Goal: Information Seeking & Learning: Learn about a topic

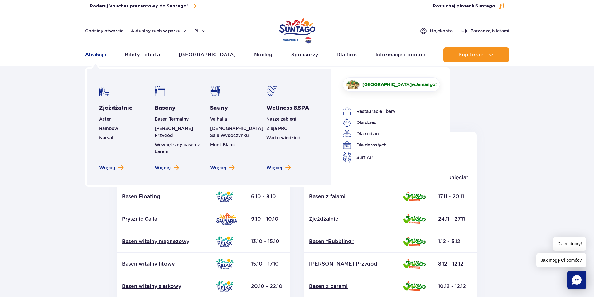
click at [98, 55] on link "Atrakcje" at bounding box center [95, 54] width 21 height 15
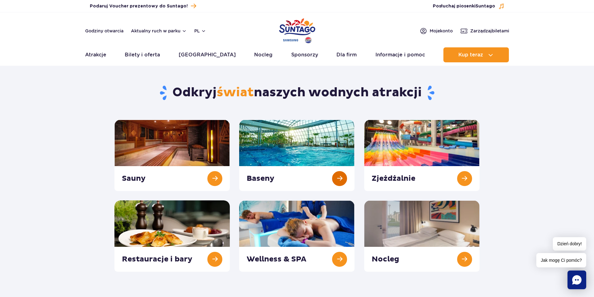
click at [342, 177] on link at bounding box center [296, 155] width 115 height 71
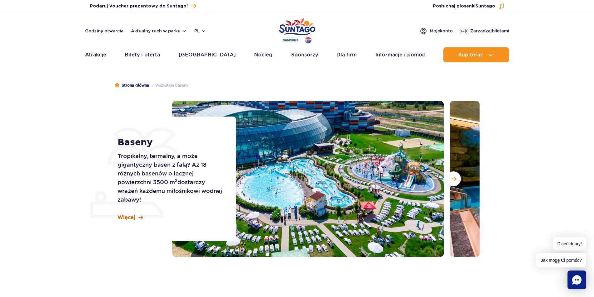
click at [132, 216] on span "Więcej" at bounding box center [127, 217] width 18 height 7
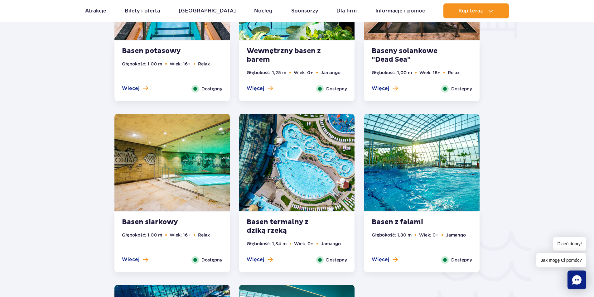
scroll to position [1031, 0]
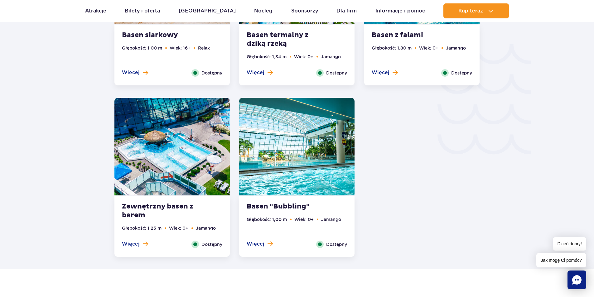
click at [312, 194] on img at bounding box center [296, 147] width 115 height 98
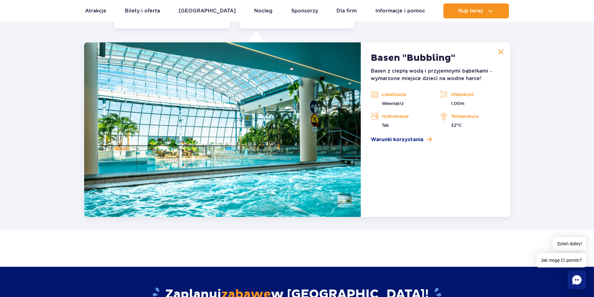
scroll to position [1264, 0]
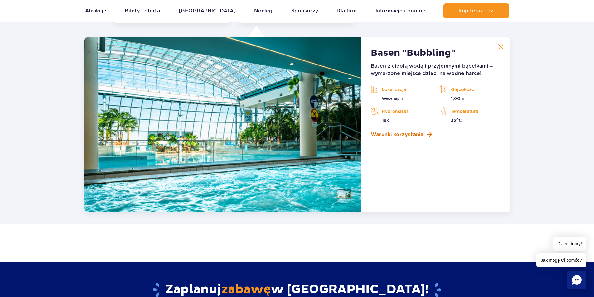
click at [426, 136] on span at bounding box center [428, 135] width 5 height 6
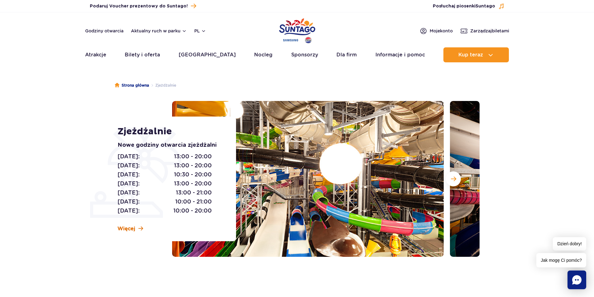
click at [122, 225] on span "Więcej" at bounding box center [127, 228] width 18 height 7
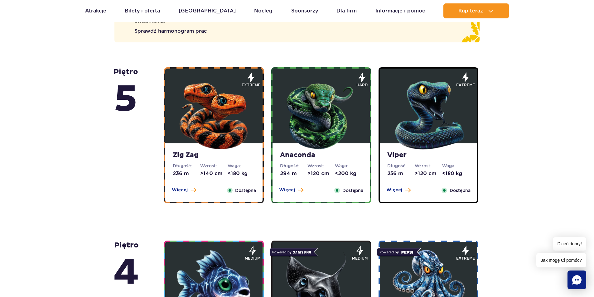
scroll to position [408, 0]
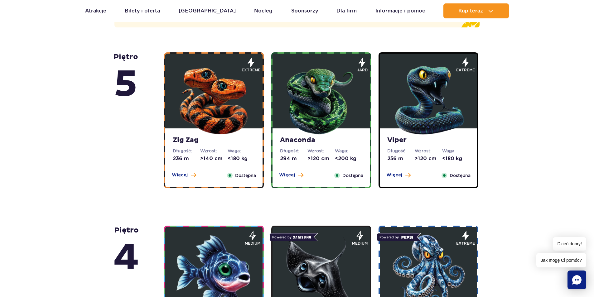
click at [237, 157] on dd "<180 kg" at bounding box center [241, 158] width 27 height 7
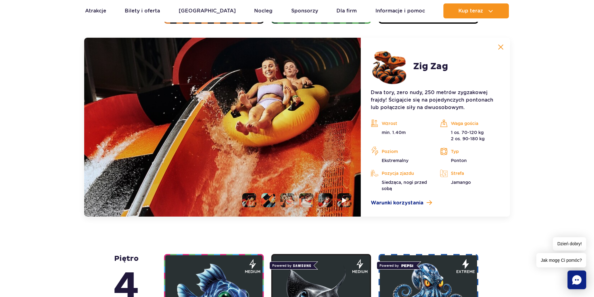
scroll to position [573, 0]
click at [245, 199] on li at bounding box center [249, 200] width 14 height 14
click at [269, 199] on li at bounding box center [268, 200] width 14 height 14
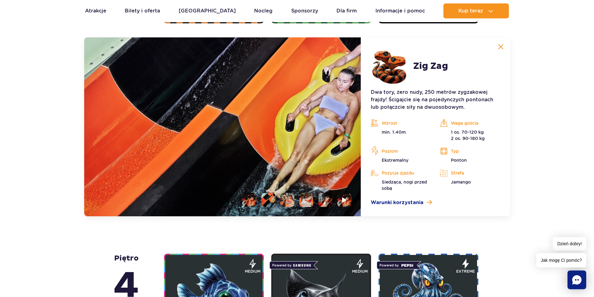
click at [286, 200] on li at bounding box center [287, 200] width 14 height 14
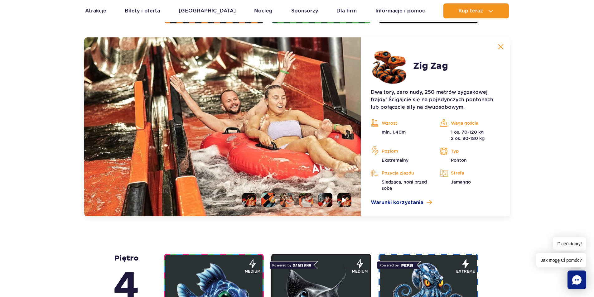
click at [310, 197] on li at bounding box center [306, 200] width 14 height 14
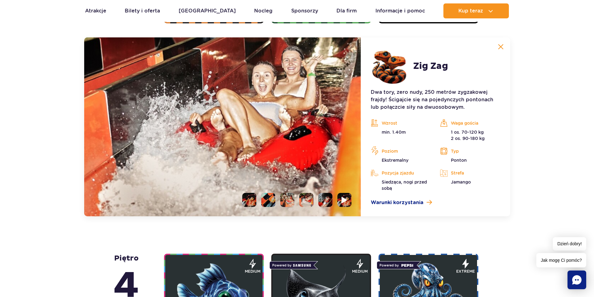
click at [338, 203] on li at bounding box center [344, 200] width 14 height 14
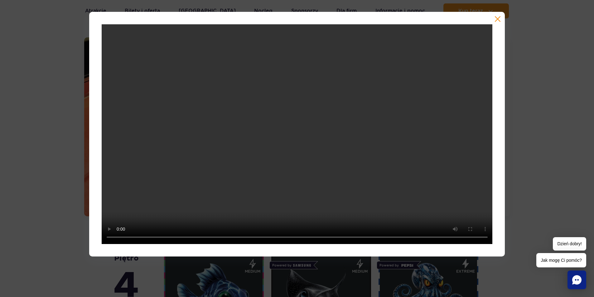
click at [496, 20] on button "button" at bounding box center [497, 19] width 6 height 6
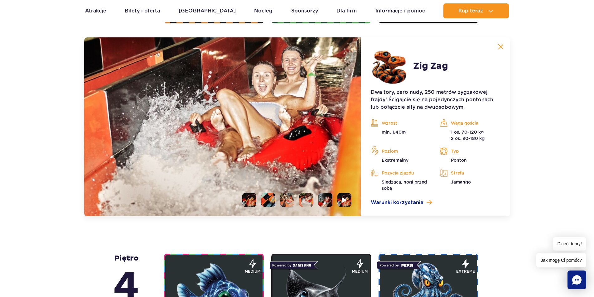
click at [501, 47] on img at bounding box center [501, 47] width 6 height 6
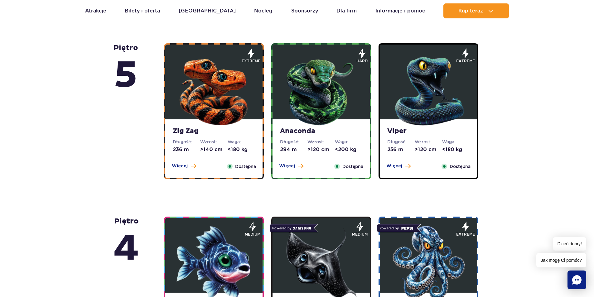
click at [317, 146] on dd ">120 cm" at bounding box center [320, 149] width 27 height 7
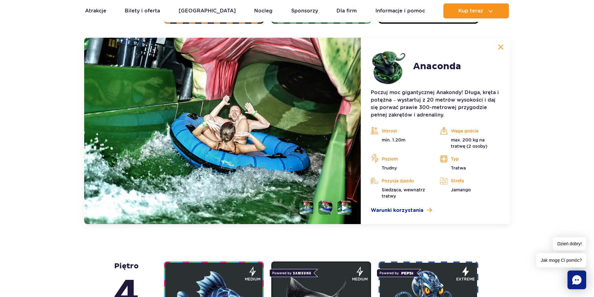
scroll to position [573, 0]
click at [305, 205] on li at bounding box center [306, 207] width 14 height 14
click at [321, 205] on li at bounding box center [325, 207] width 14 height 14
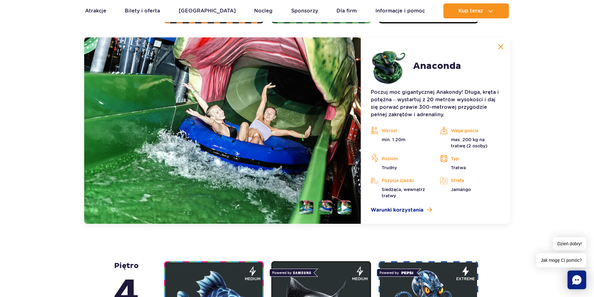
click at [347, 208] on img at bounding box center [345, 207] width 6 height 7
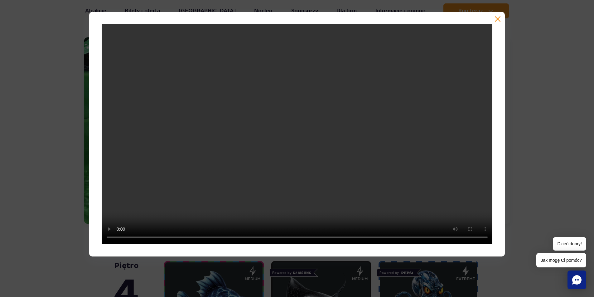
click at [497, 17] on button "button" at bounding box center [497, 19] width 6 height 6
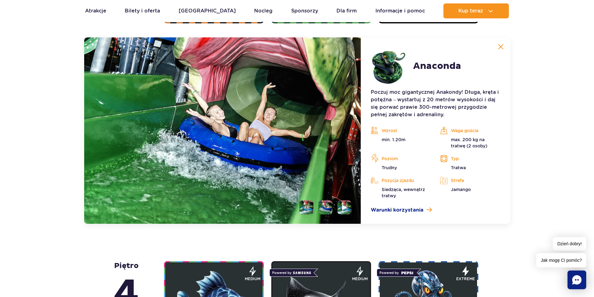
click at [501, 50] on button at bounding box center [500, 47] width 12 height 12
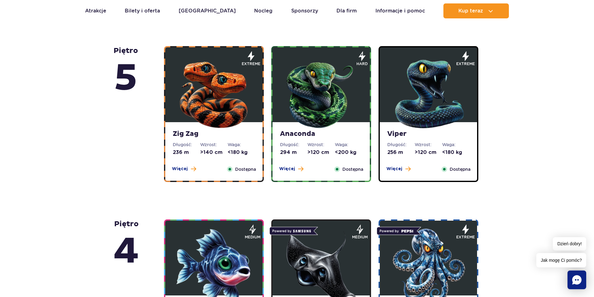
scroll to position [354, 0]
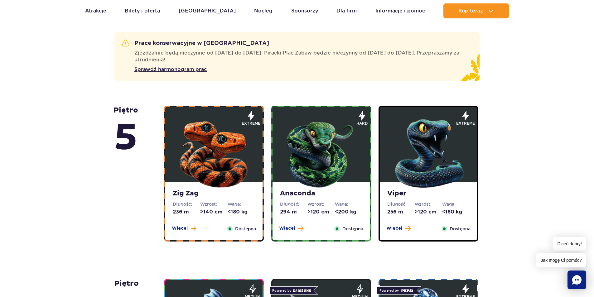
click at [420, 211] on dd ">120 cm" at bounding box center [428, 212] width 27 height 7
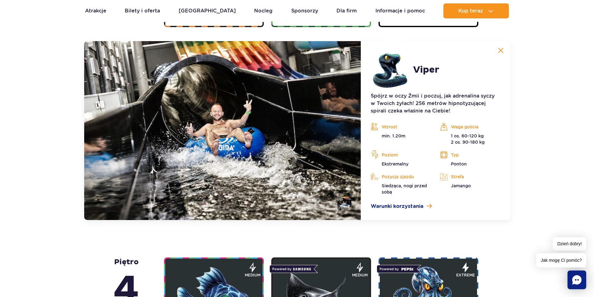
scroll to position [573, 0]
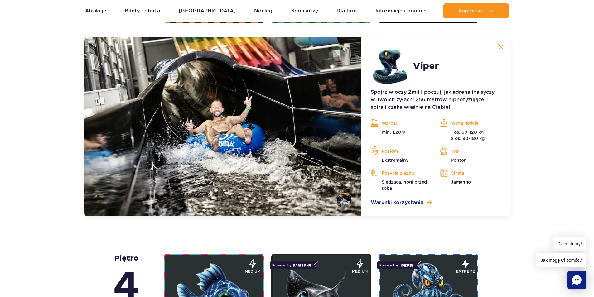
click at [347, 200] on li at bounding box center [344, 200] width 14 height 14
click at [501, 49] on img at bounding box center [501, 47] width 6 height 6
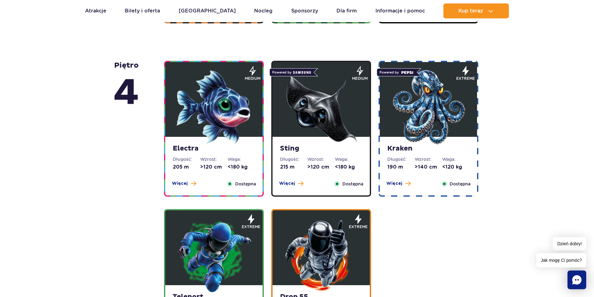
click at [230, 110] on img at bounding box center [213, 107] width 75 height 75
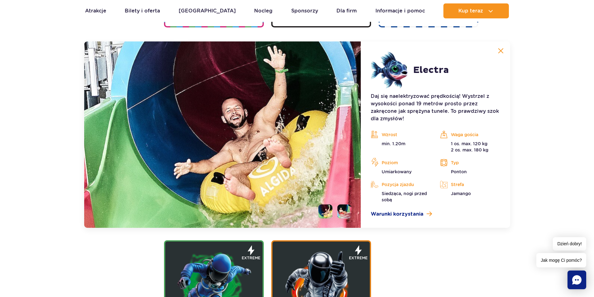
scroll to position [746, 0]
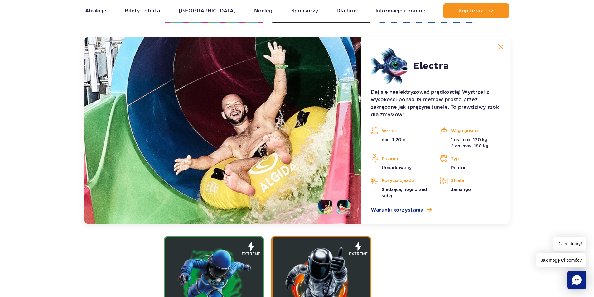
click at [325, 201] on li at bounding box center [325, 207] width 14 height 14
click at [340, 204] on li at bounding box center [344, 207] width 14 height 14
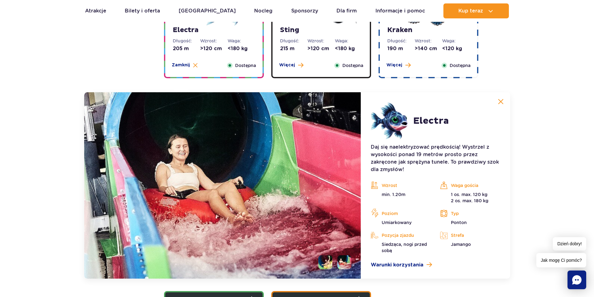
scroll to position [590, 0]
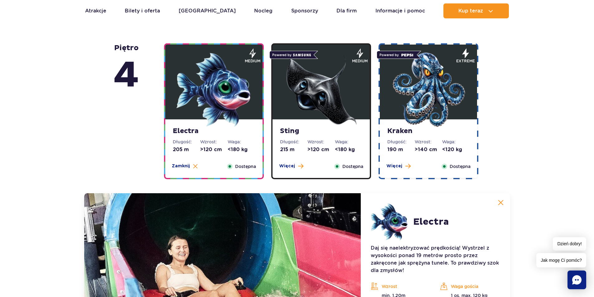
click at [501, 201] on img at bounding box center [501, 203] width 6 height 6
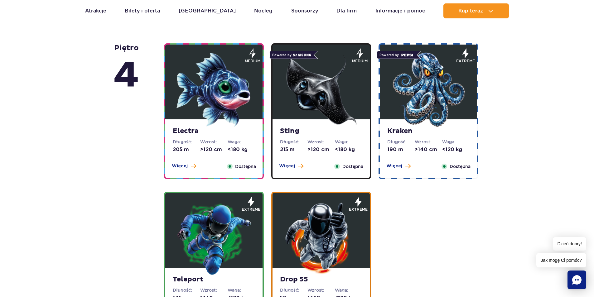
click at [314, 234] on img at bounding box center [321, 238] width 75 height 75
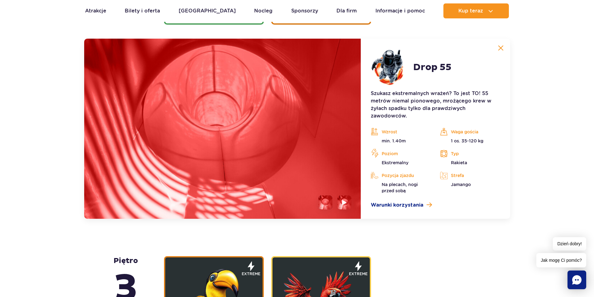
scroll to position [894, 0]
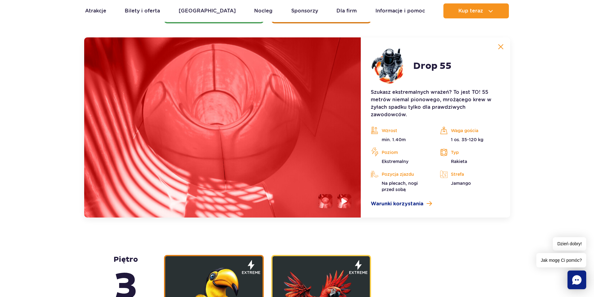
click at [340, 201] on li at bounding box center [344, 201] width 14 height 14
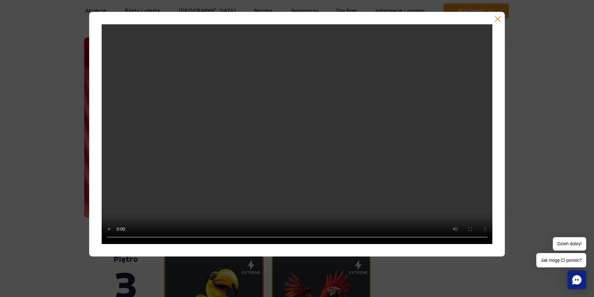
click at [498, 21] on button "button" at bounding box center [497, 19] width 6 height 6
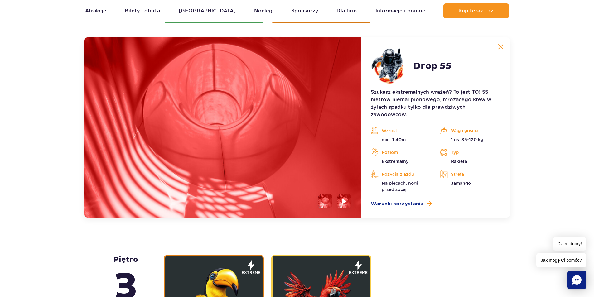
click at [502, 44] on img at bounding box center [501, 47] width 6 height 6
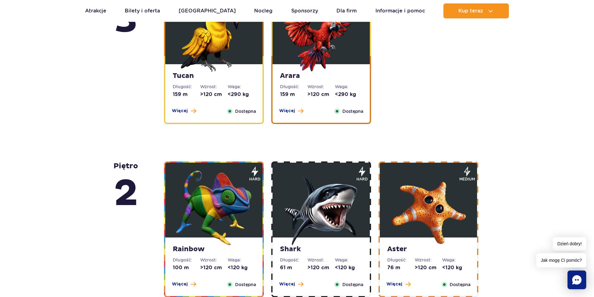
scroll to position [1019, 0]
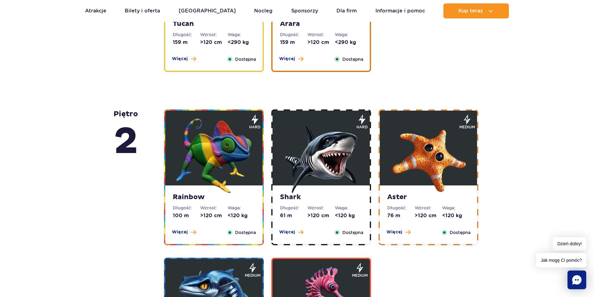
click at [229, 217] on dd "<120 kg" at bounding box center [241, 215] width 27 height 7
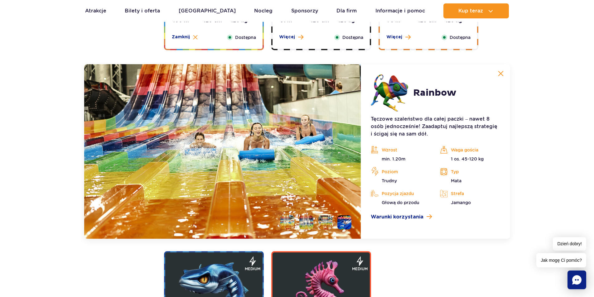
scroll to position [1241, 0]
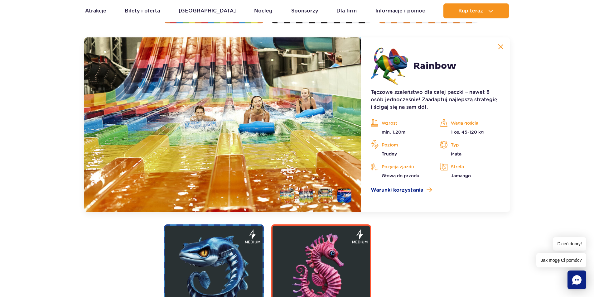
click at [286, 195] on li at bounding box center [287, 196] width 14 height 14
click at [310, 194] on li at bounding box center [306, 196] width 14 height 14
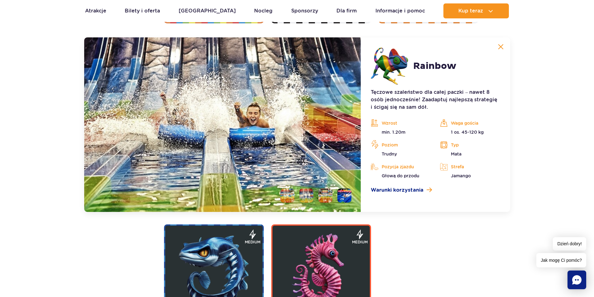
click at [326, 197] on li at bounding box center [325, 196] width 14 height 14
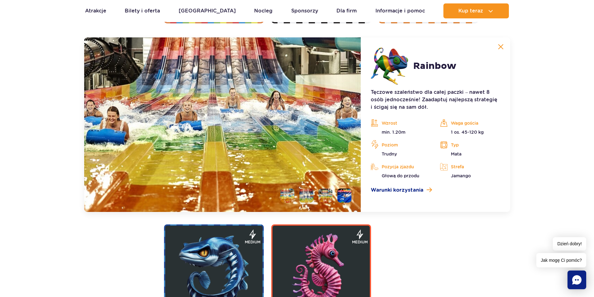
click at [347, 195] on li at bounding box center [344, 196] width 14 height 14
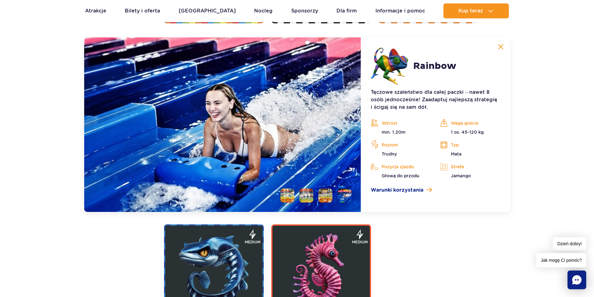
click at [501, 46] on img at bounding box center [501, 47] width 6 height 6
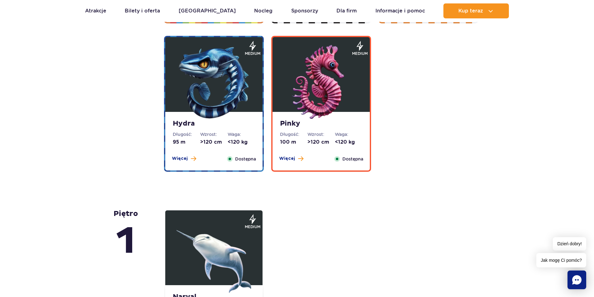
click at [240, 114] on img at bounding box center [213, 82] width 75 height 75
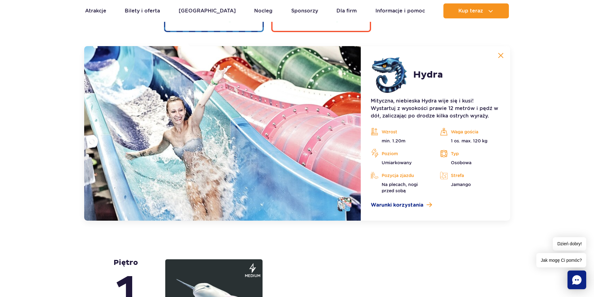
scroll to position [1389, 0]
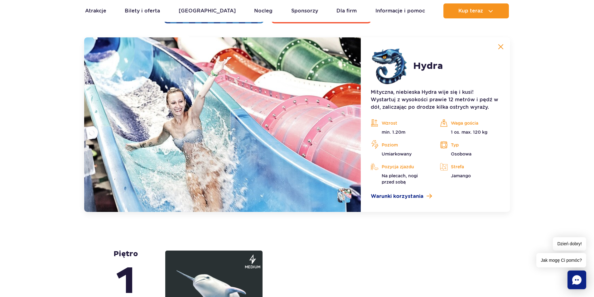
click at [501, 46] on img at bounding box center [501, 47] width 6 height 6
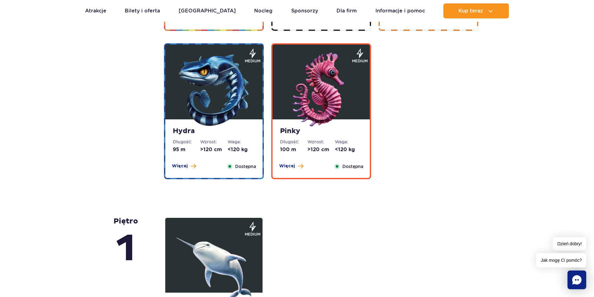
scroll to position [1109, 0]
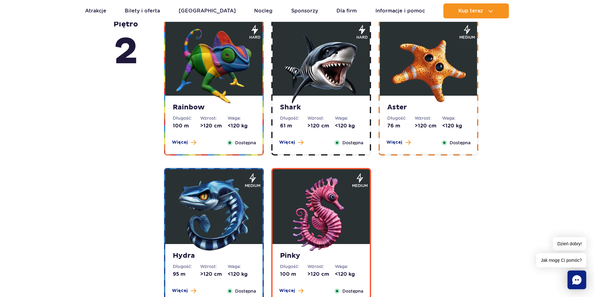
click at [404, 87] on img at bounding box center [428, 66] width 75 height 75
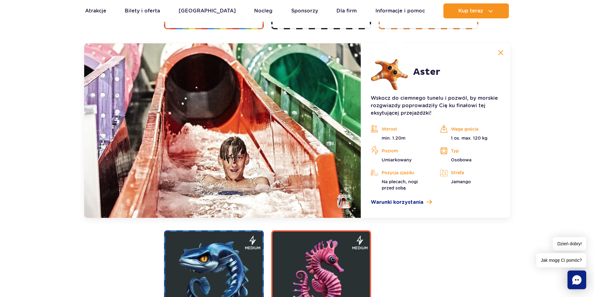
scroll to position [1241, 0]
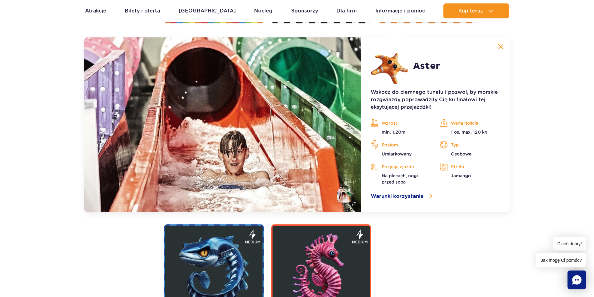
click at [343, 195] on li at bounding box center [344, 196] width 14 height 14
click at [500, 46] on img at bounding box center [501, 47] width 6 height 6
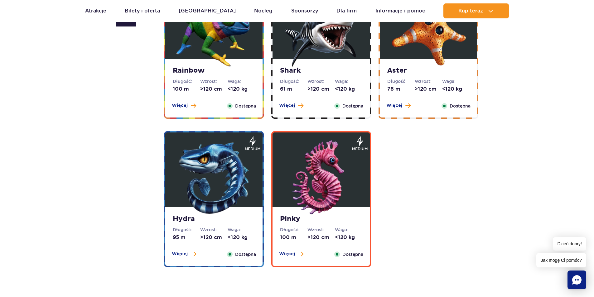
scroll to position [1085, 0]
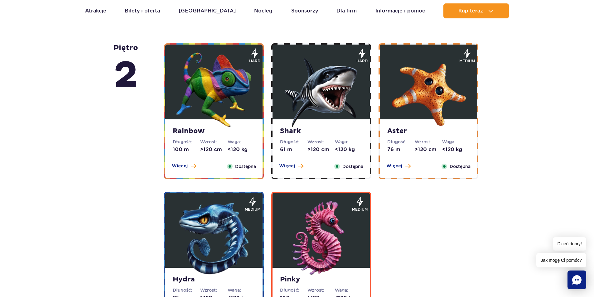
click at [225, 231] on img at bounding box center [213, 238] width 75 height 75
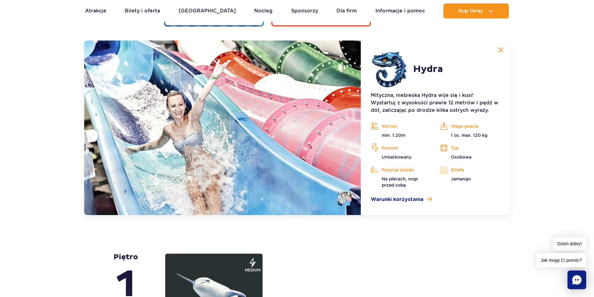
scroll to position [1389, 0]
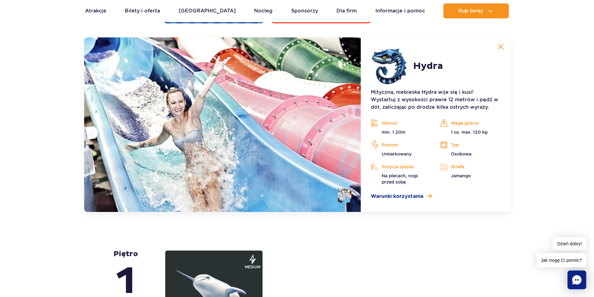
click at [500, 46] on img at bounding box center [501, 47] width 6 height 6
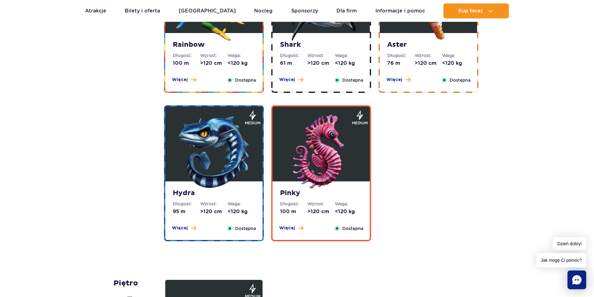
scroll to position [1171, 0]
click at [314, 179] on img at bounding box center [321, 152] width 75 height 75
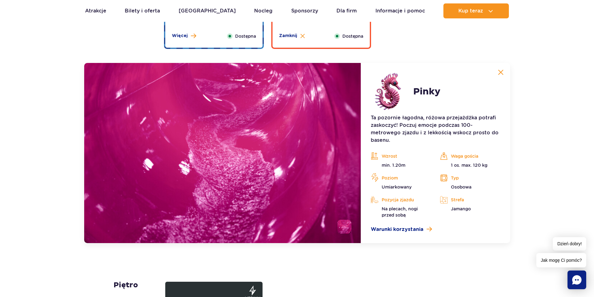
scroll to position [1389, 0]
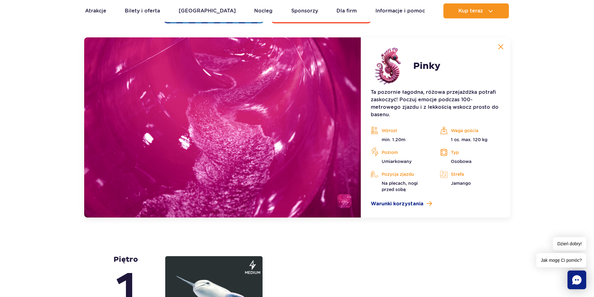
click at [500, 45] on img at bounding box center [501, 47] width 6 height 6
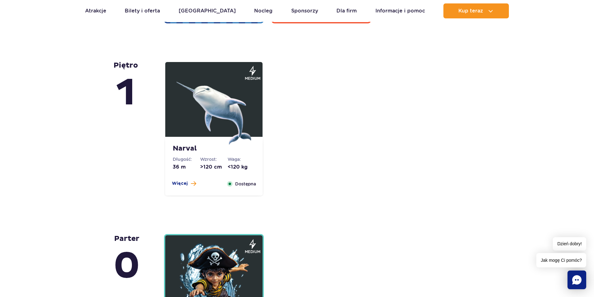
click at [217, 138] on img at bounding box center [213, 107] width 75 height 75
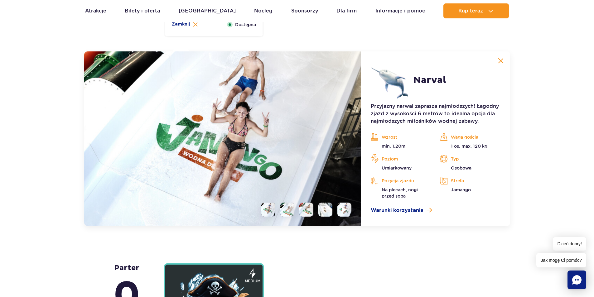
scroll to position [1562, 0]
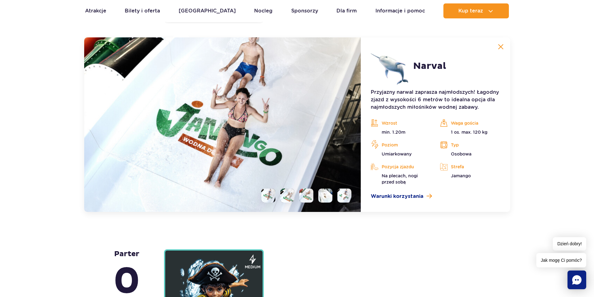
click at [500, 45] on img at bounding box center [501, 47] width 6 height 6
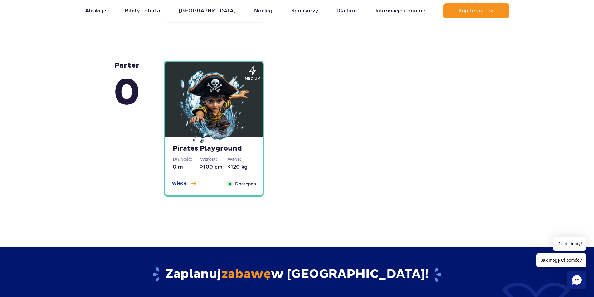
click at [231, 157] on dt "Waga:" at bounding box center [241, 159] width 27 height 6
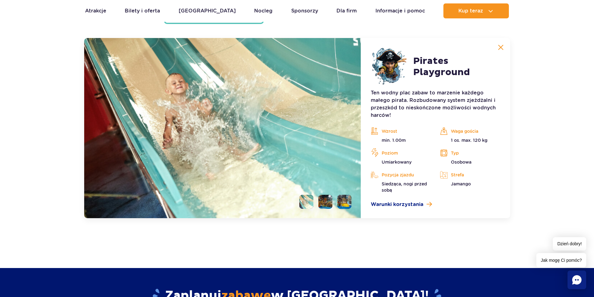
scroll to position [1736, 0]
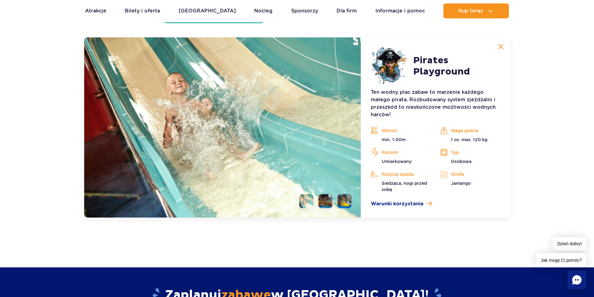
click at [501, 46] on img at bounding box center [501, 47] width 6 height 6
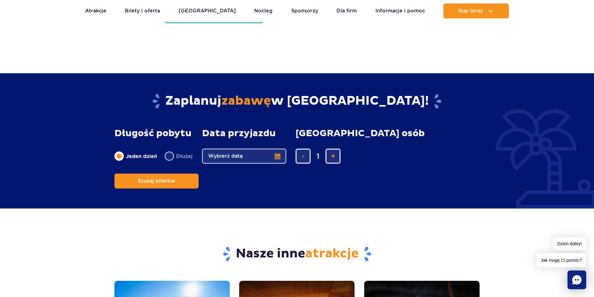
scroll to position [1892, 0]
